Goal: Task Accomplishment & Management: Manage account settings

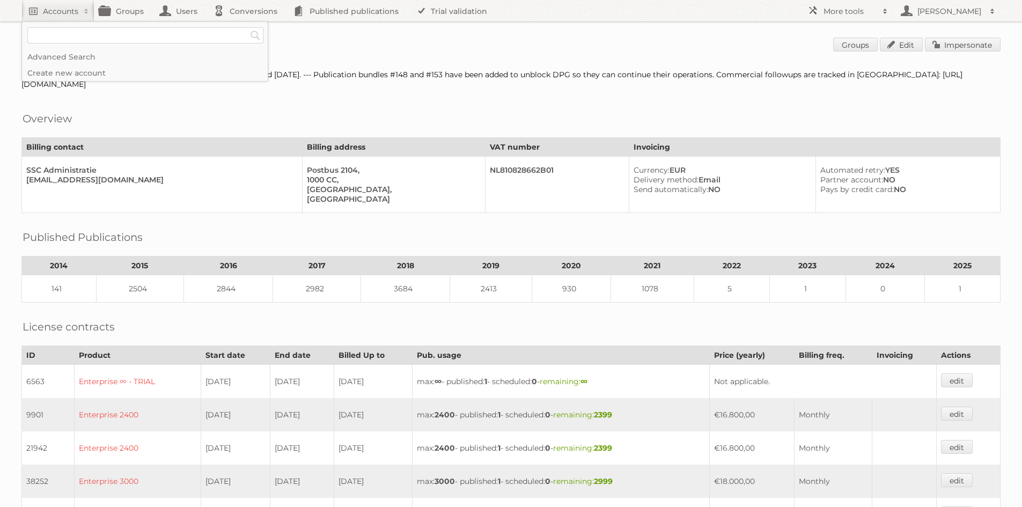
scroll to position [268, 0]
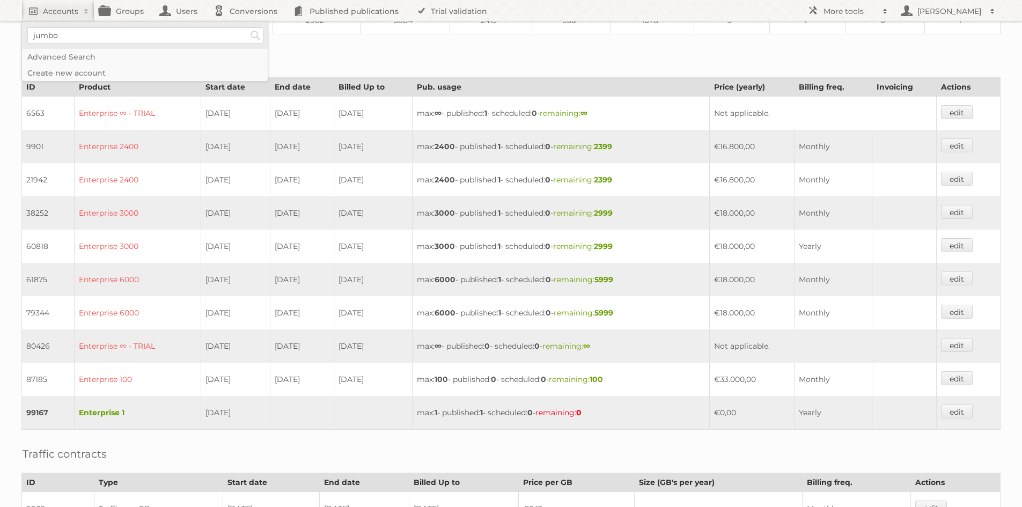
type input"] "jumbo"
click at [247, 27] on input "Search" at bounding box center [255, 35] width 16 height 16
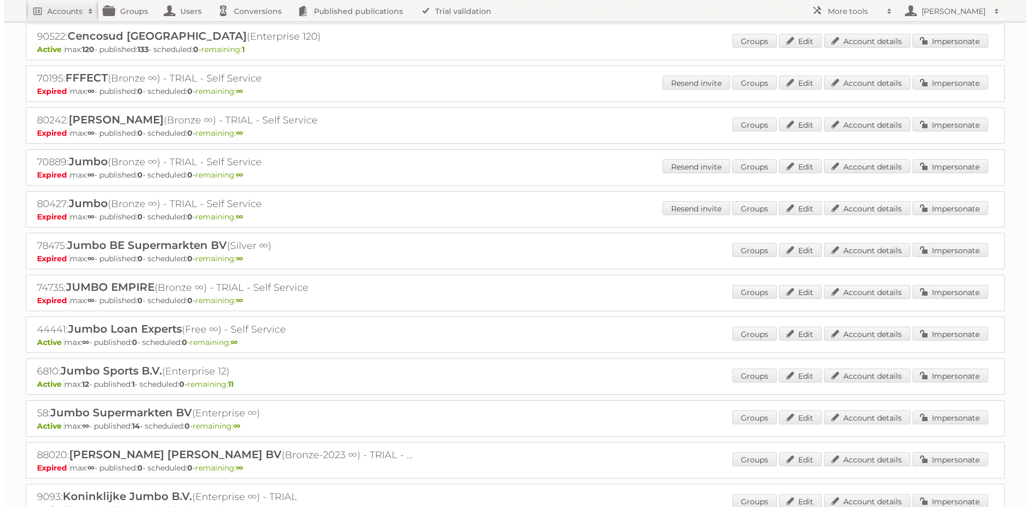
scroll to position [161, 0]
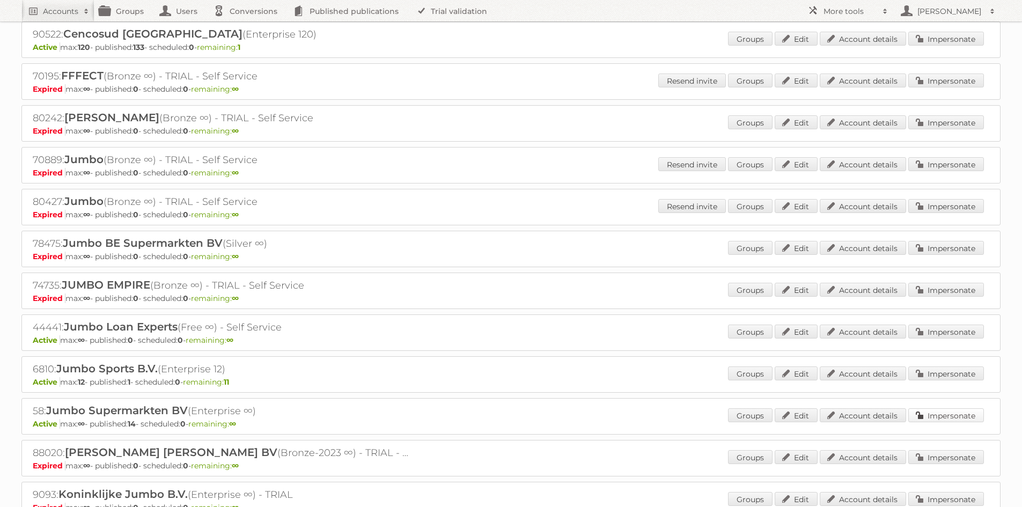
click at [940, 414] on link "Impersonate" at bounding box center [947, 415] width 76 height 14
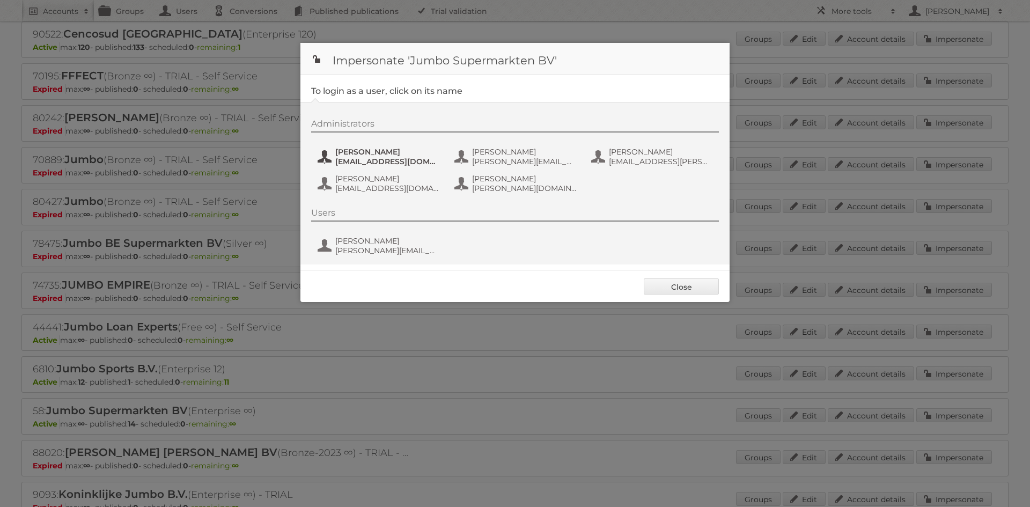
click at [399, 160] on span "[EMAIL_ADDRESS][DOMAIN_NAME]" at bounding box center [387, 162] width 104 height 10
